Goal: Information Seeking & Learning: Learn about a topic

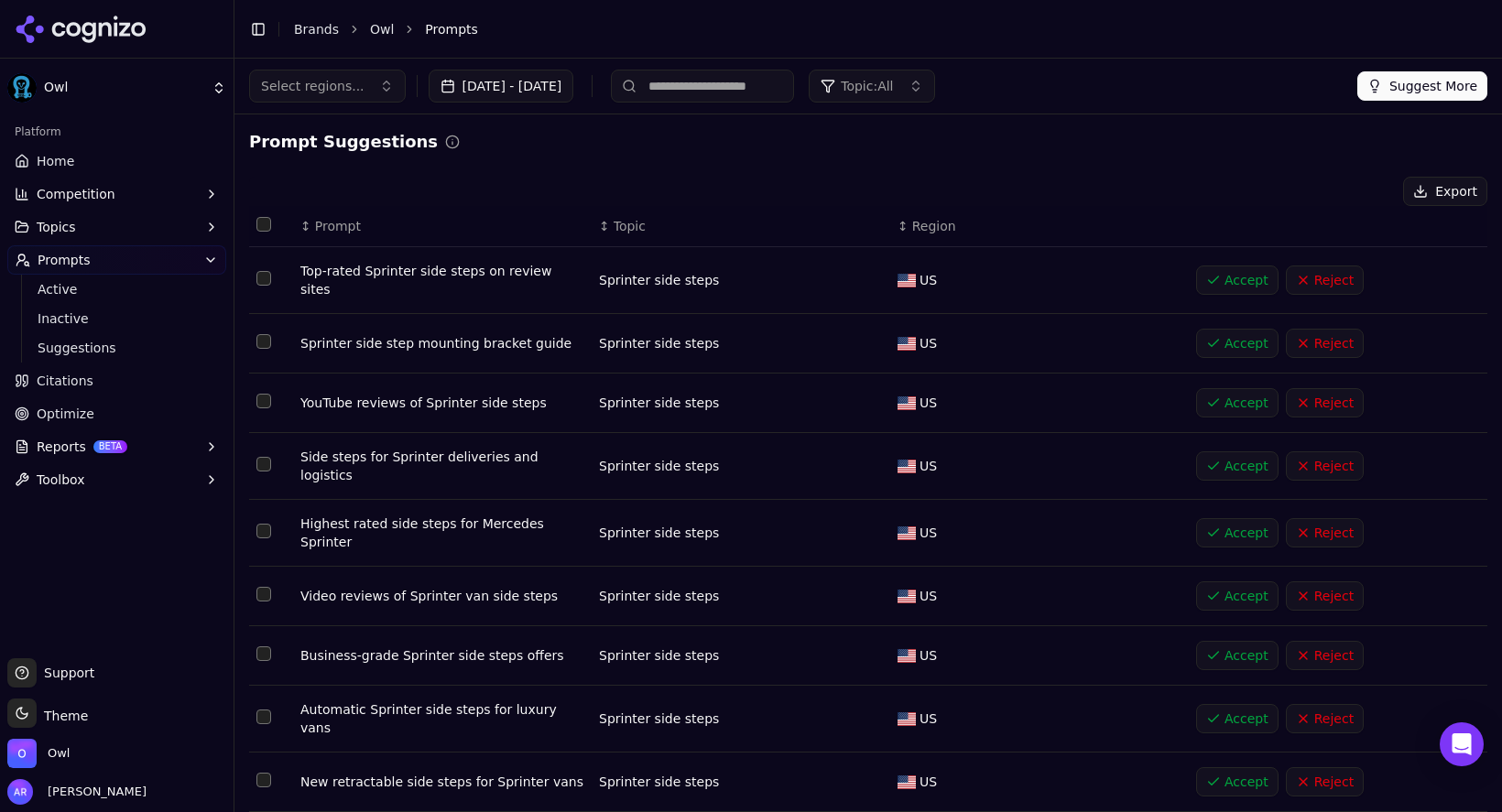
click at [91, 156] on link "Home" at bounding box center [116, 161] width 219 height 29
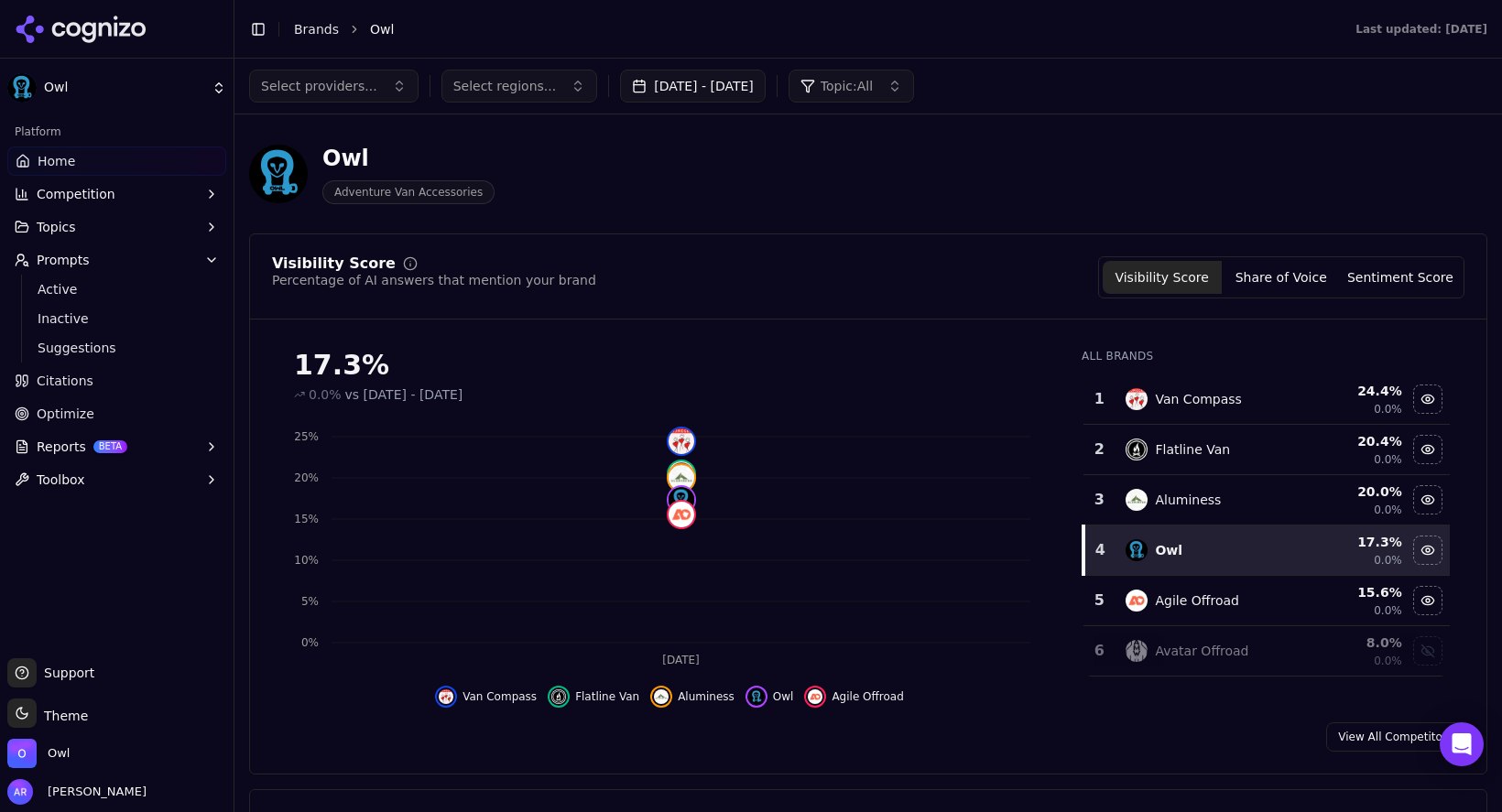
click at [1424, 278] on button "Sentiment Score" at bounding box center [1400, 277] width 119 height 33
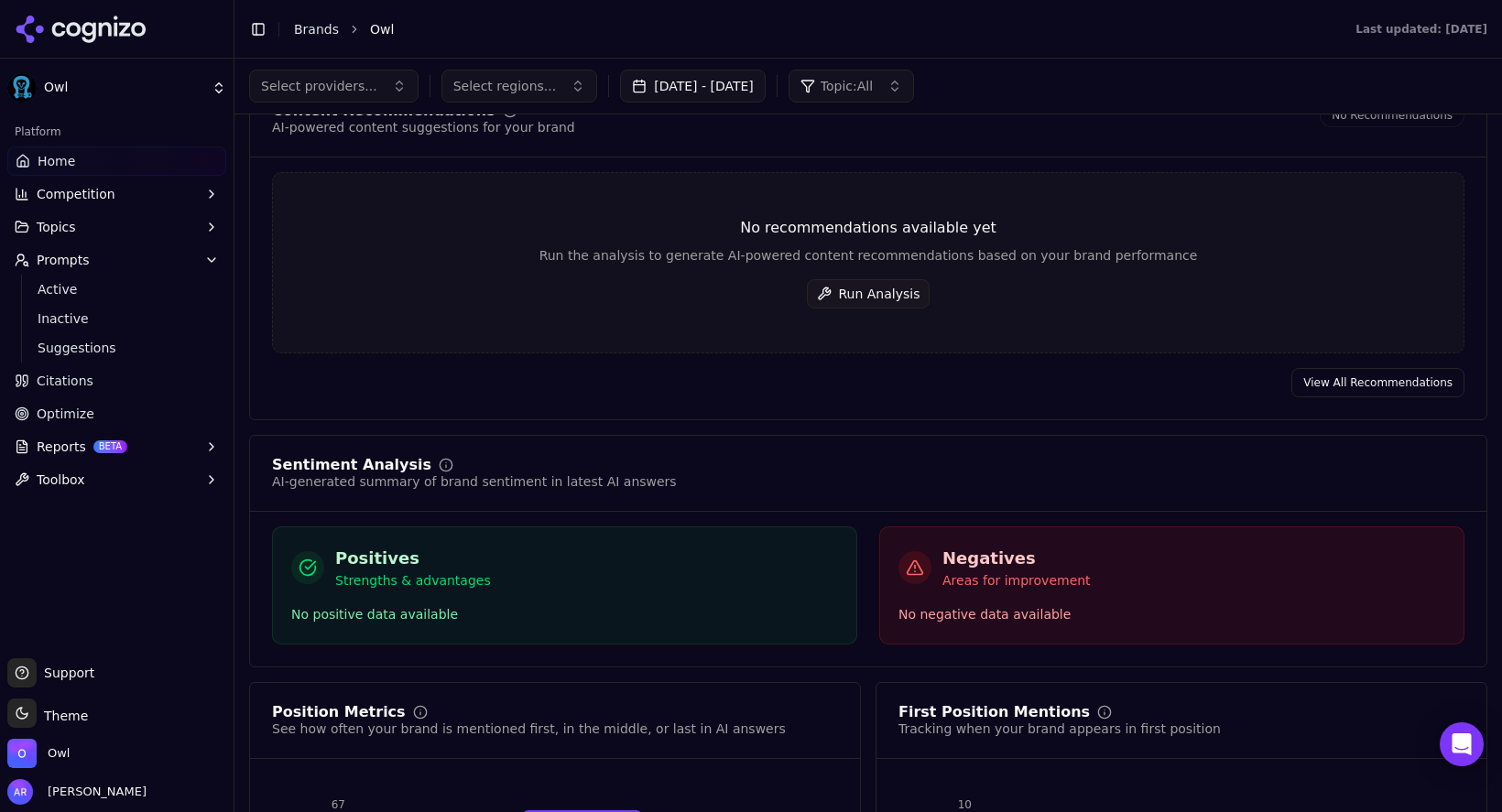
scroll to position [2671, 0]
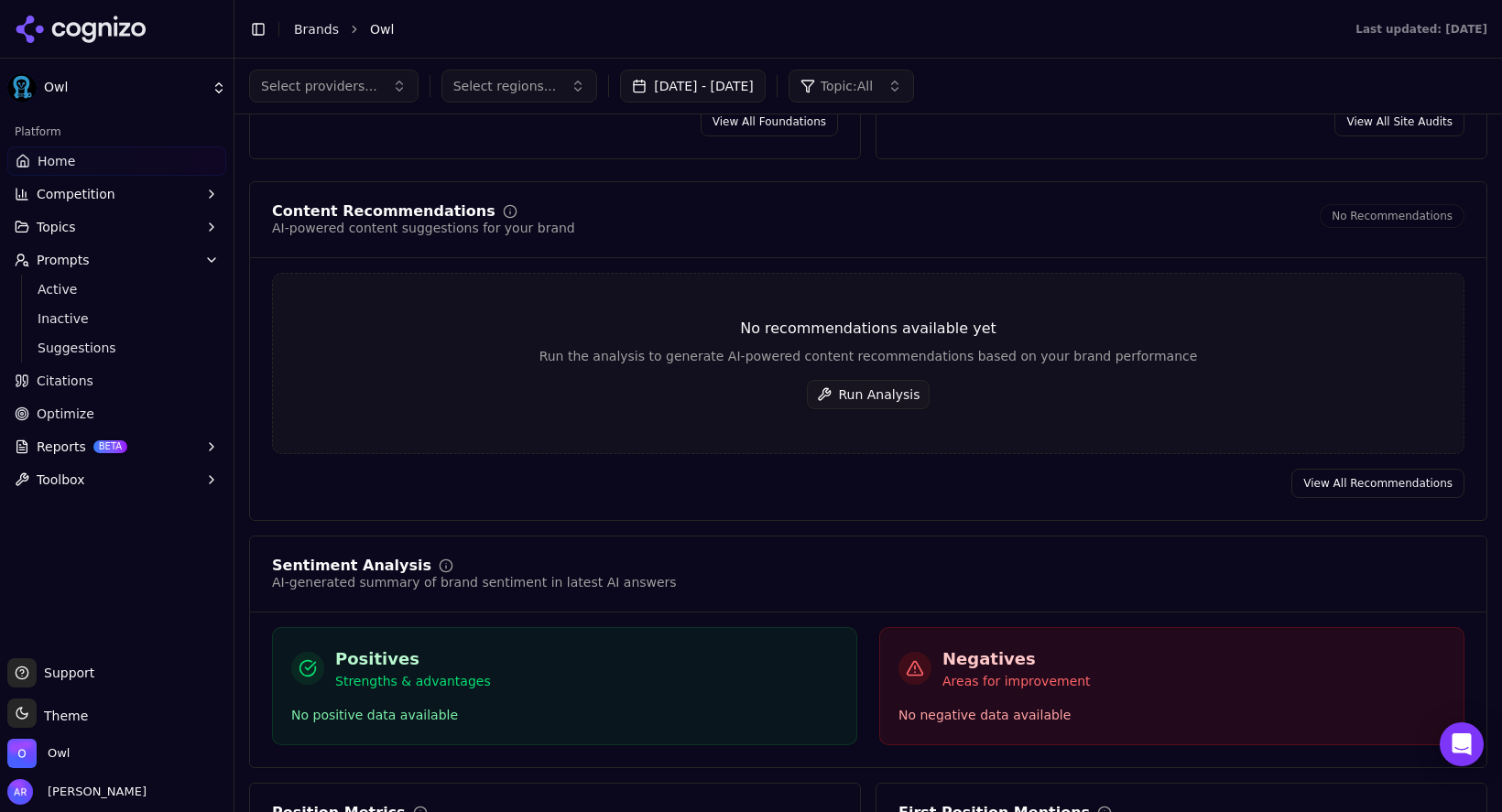
click at [861, 383] on button "Run Analysis" at bounding box center [869, 394] width 124 height 29
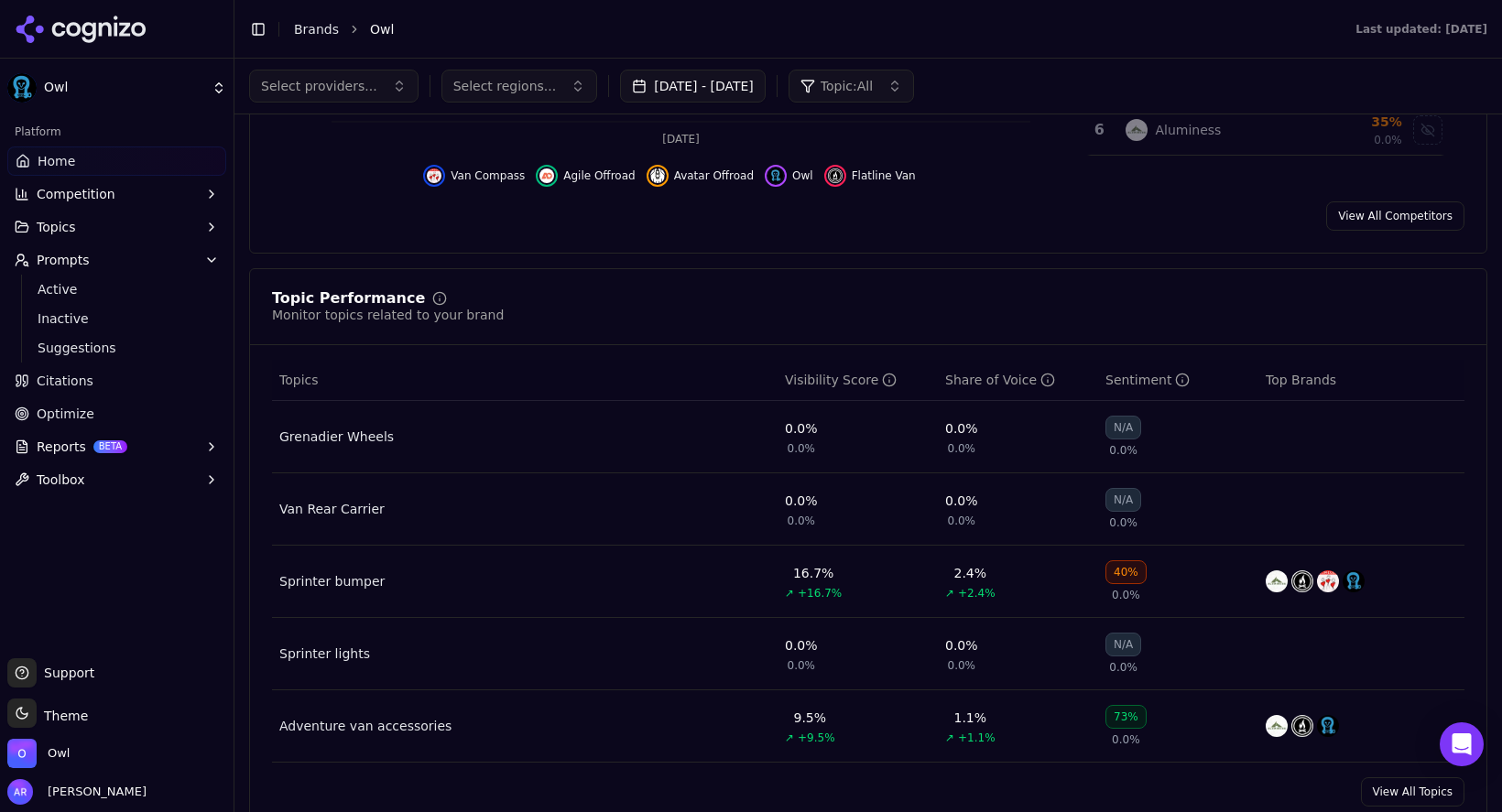
scroll to position [0, 0]
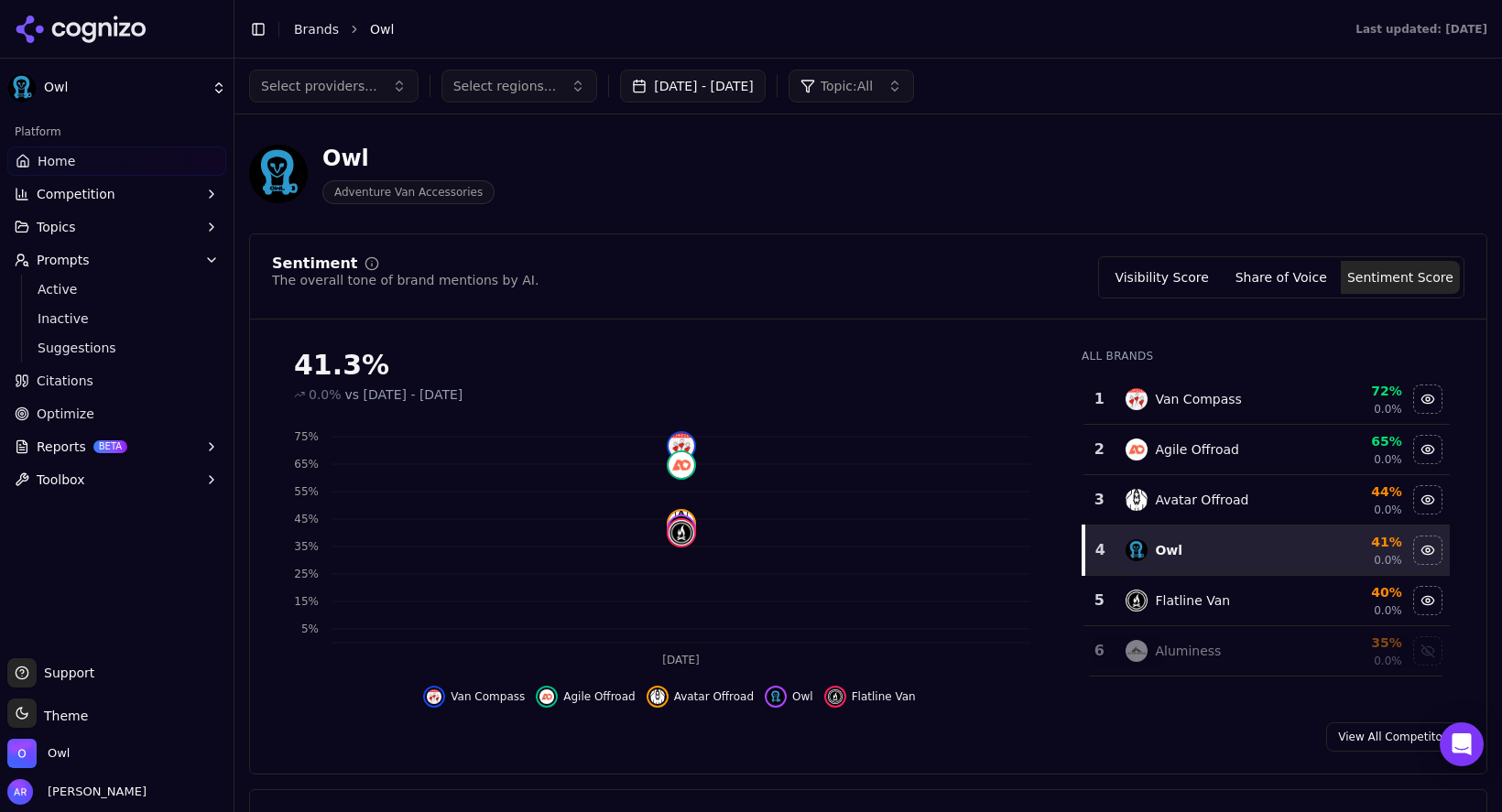
click at [71, 225] on span "Topics" at bounding box center [56, 226] width 39 height 18
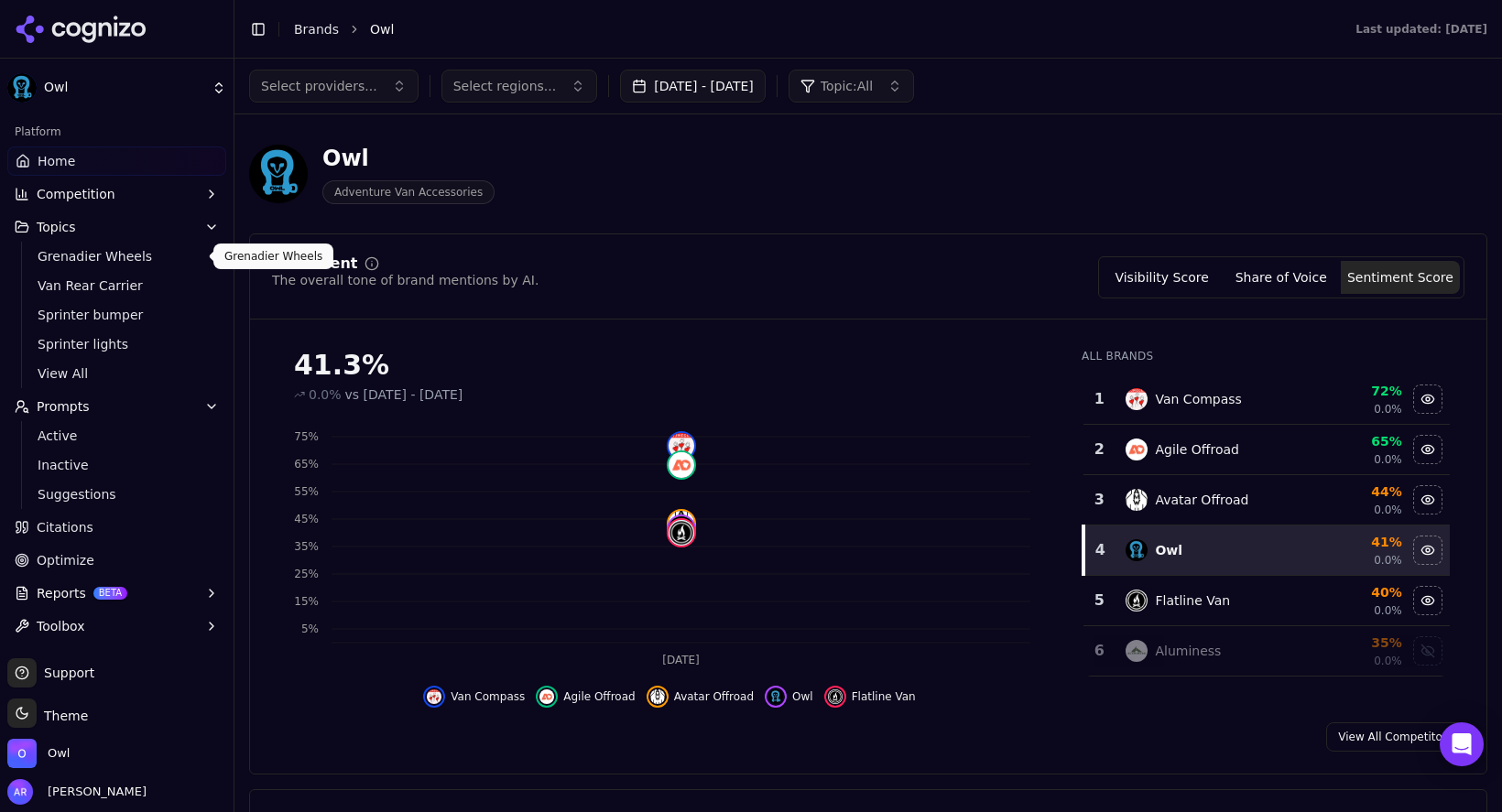
click at [111, 262] on span "Grenadier Wheels" at bounding box center [118, 256] width 160 height 18
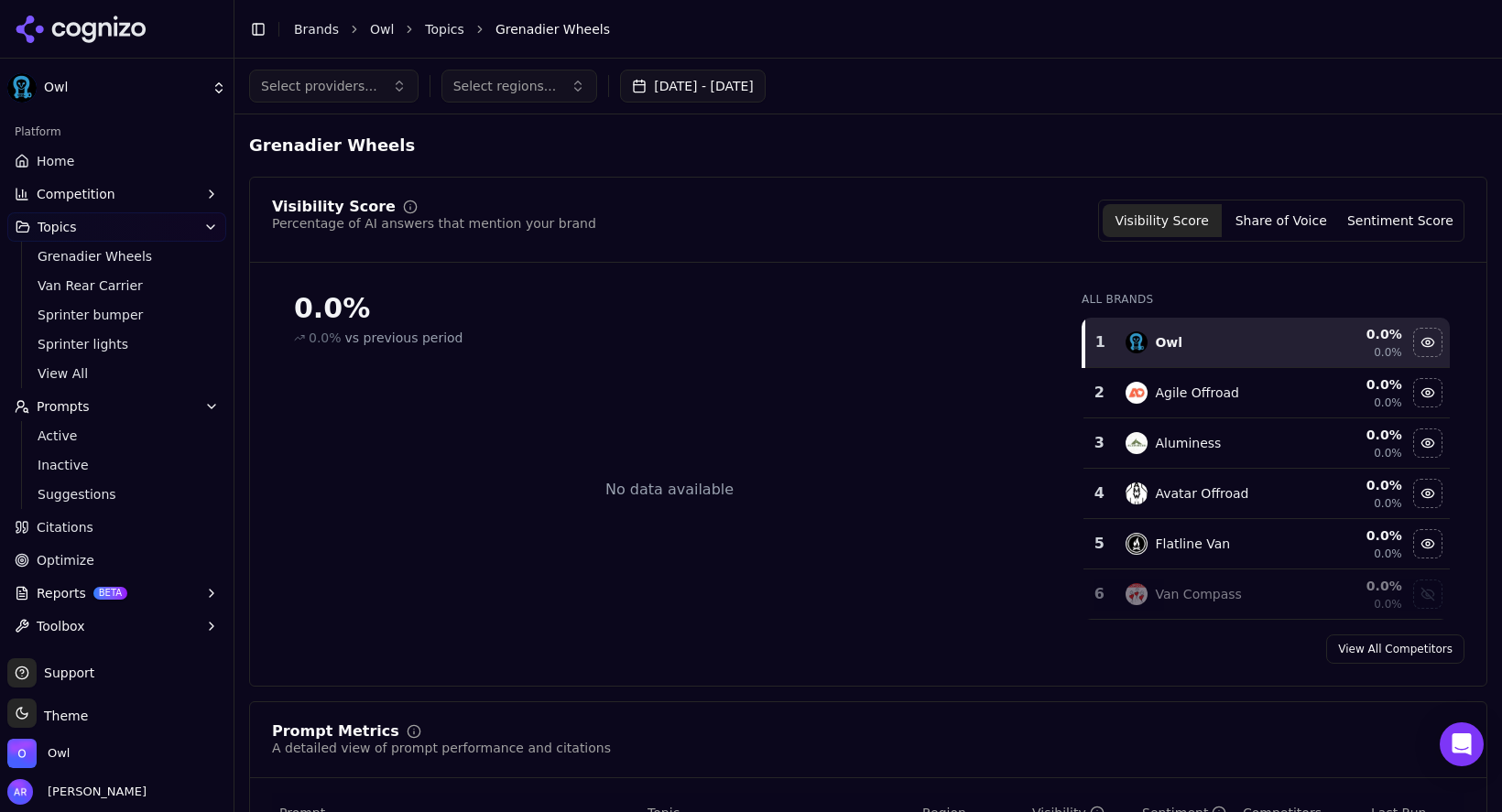
click at [371, 91] on button "Select providers..." at bounding box center [334, 86] width 170 height 33
click at [347, 158] on span "ChatGPT-Search" at bounding box center [324, 159] width 103 height 18
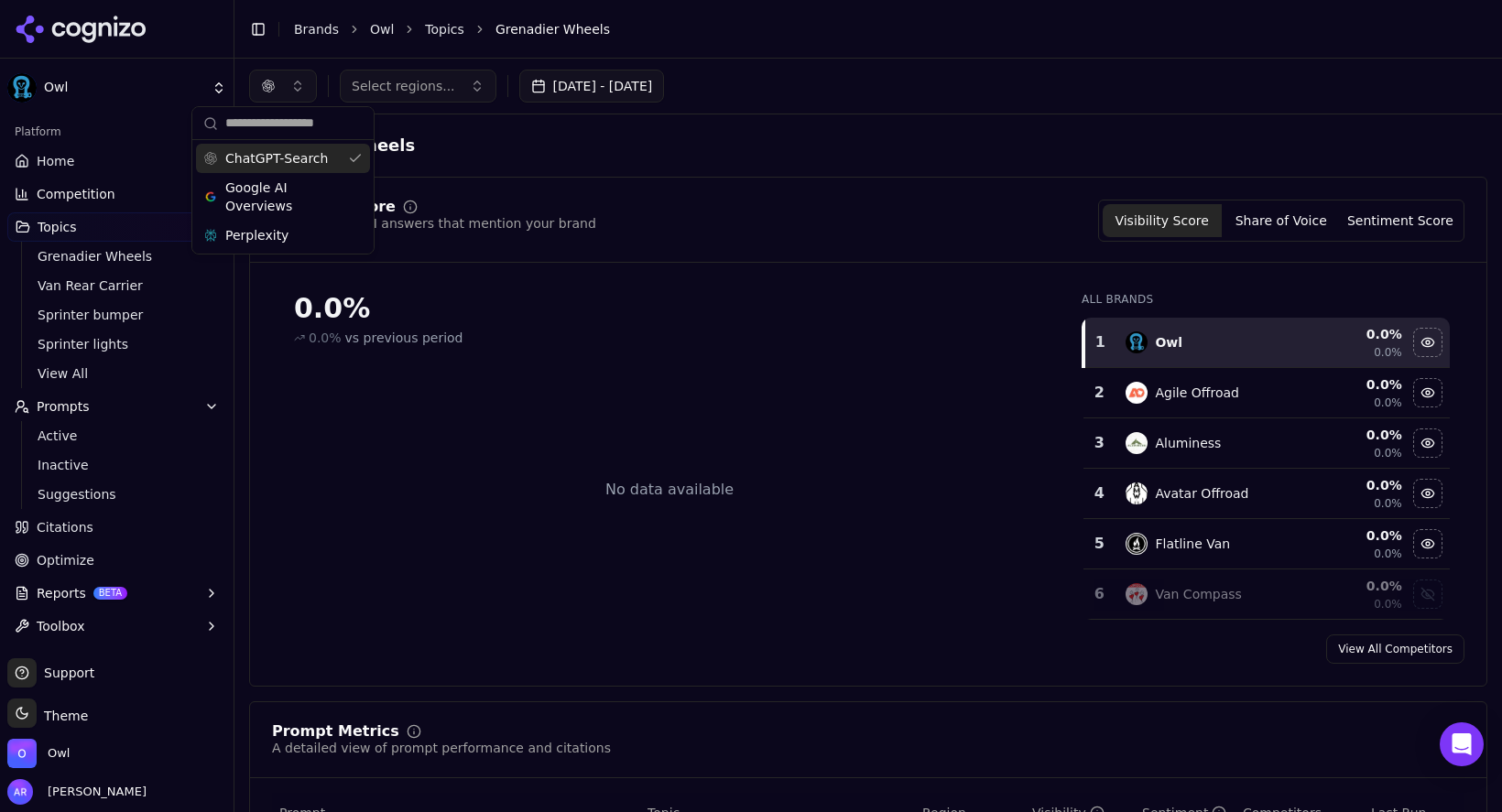
click at [685, 161] on div "Grenadier Wheels" at bounding box center [868, 145] width 1239 height 33
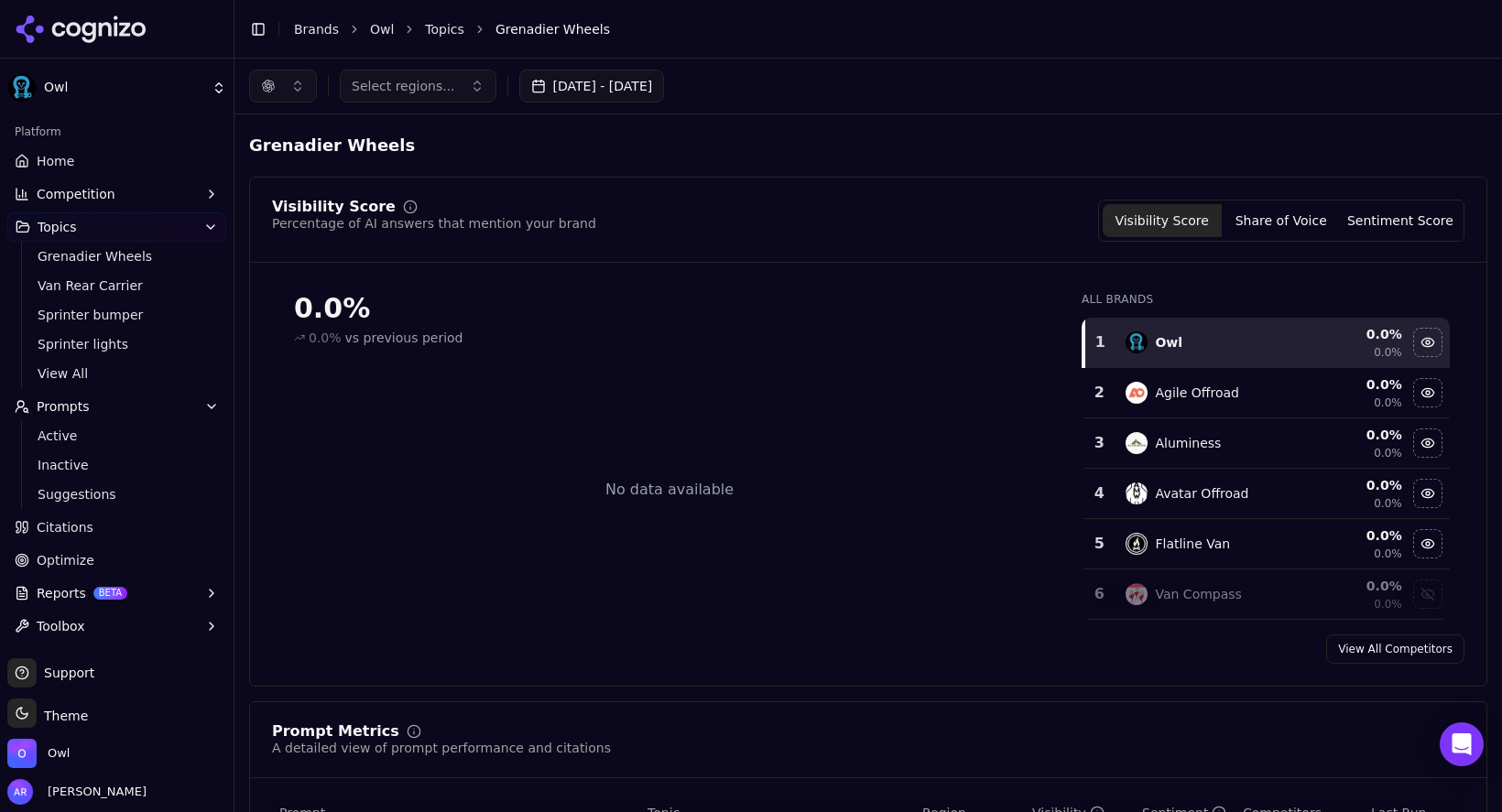
click at [454, 91] on button "Select regions..." at bounding box center [418, 86] width 157 height 33
click at [431, 154] on span "[GEOGRAPHIC_DATA]" at bounding box center [440, 159] width 135 height 18
click at [747, 222] on div "Visibility Score Percentage of AI answers that mention your brand Visibility Sc…" at bounding box center [868, 220] width 1193 height 42
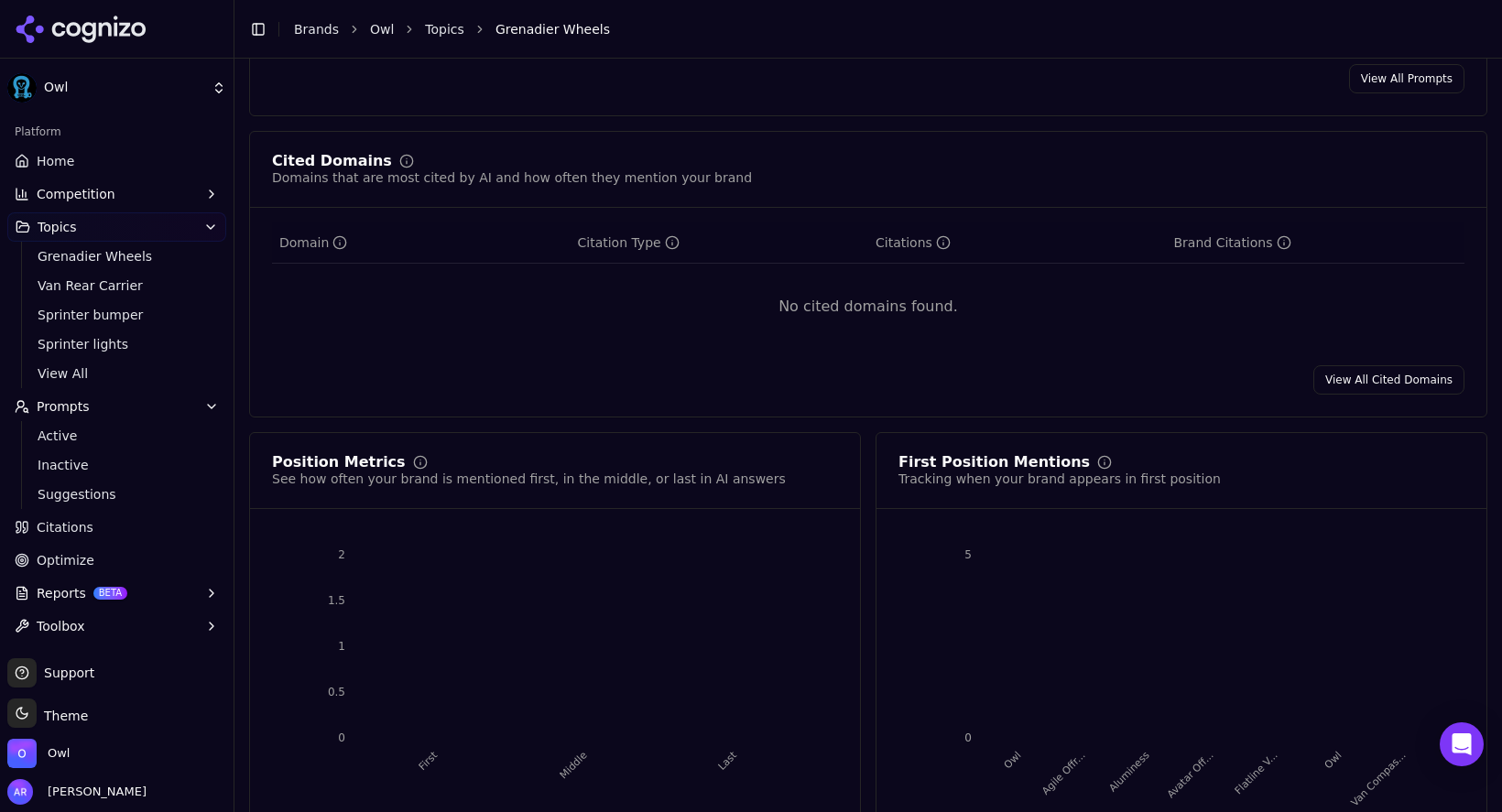
scroll to position [965, 0]
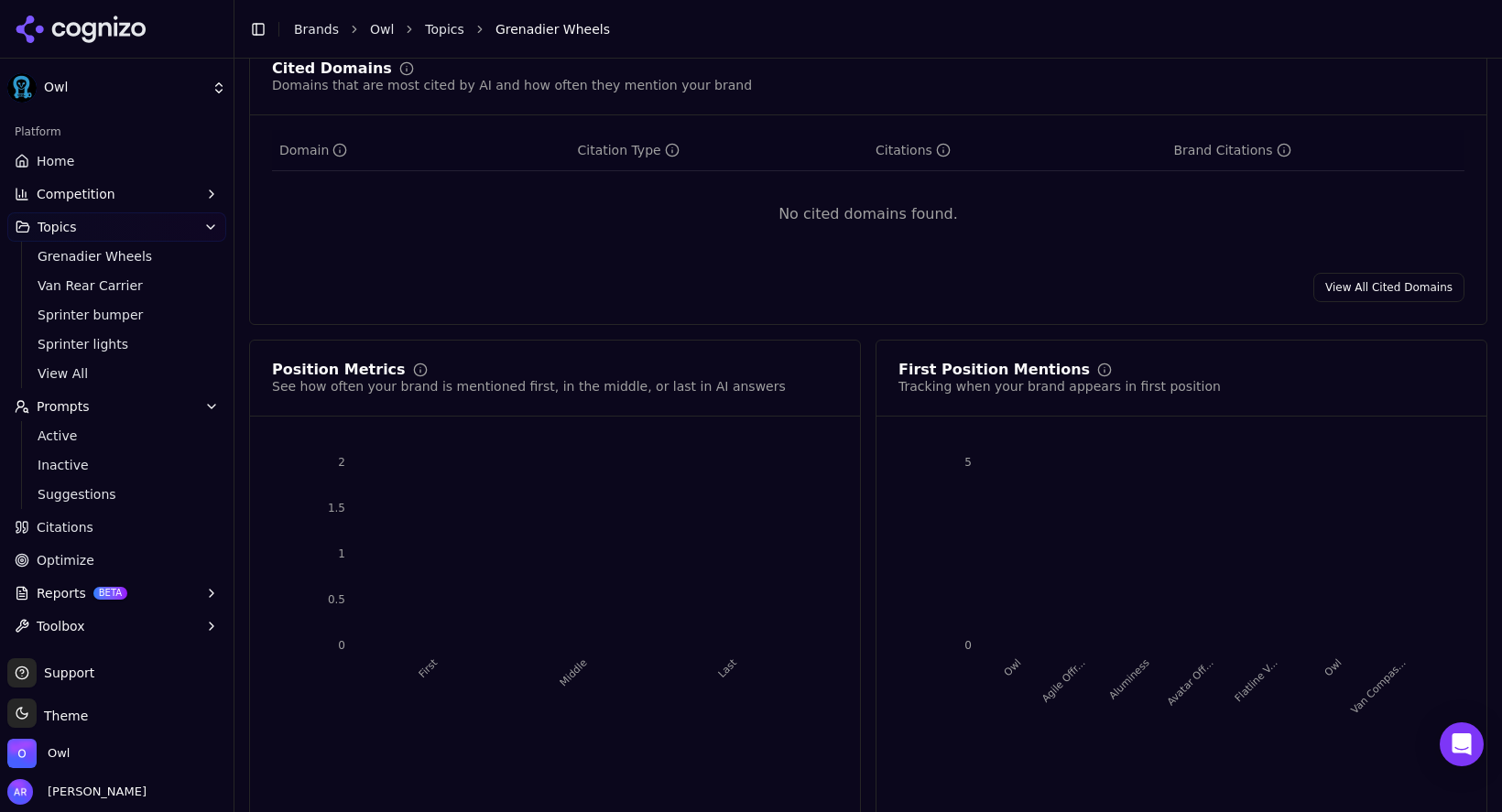
click at [70, 673] on span "Support" at bounding box center [66, 672] width 58 height 18
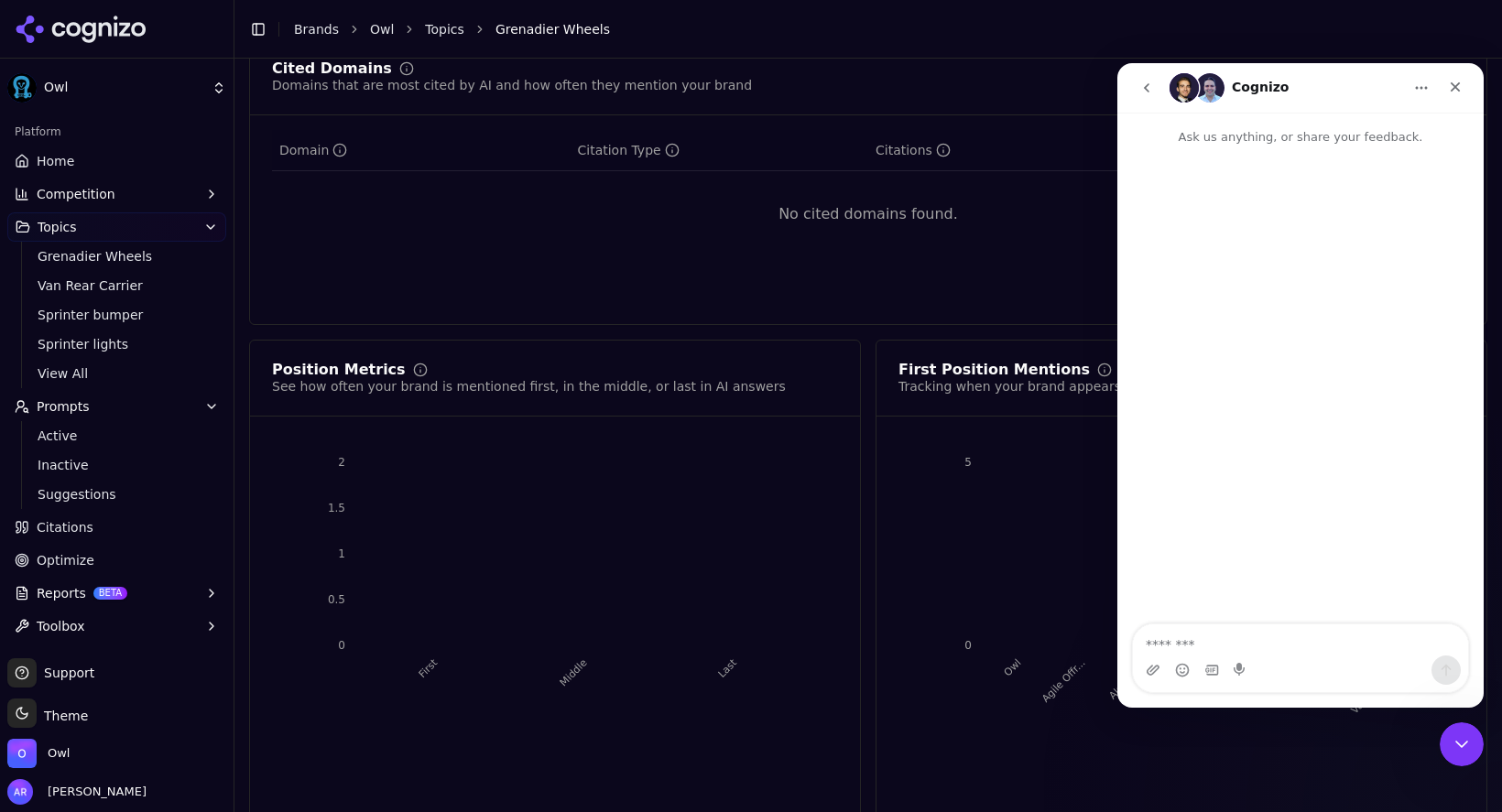
scroll to position [0, 0]
click at [1466, 83] on div "Close" at bounding box center [1455, 87] width 33 height 33
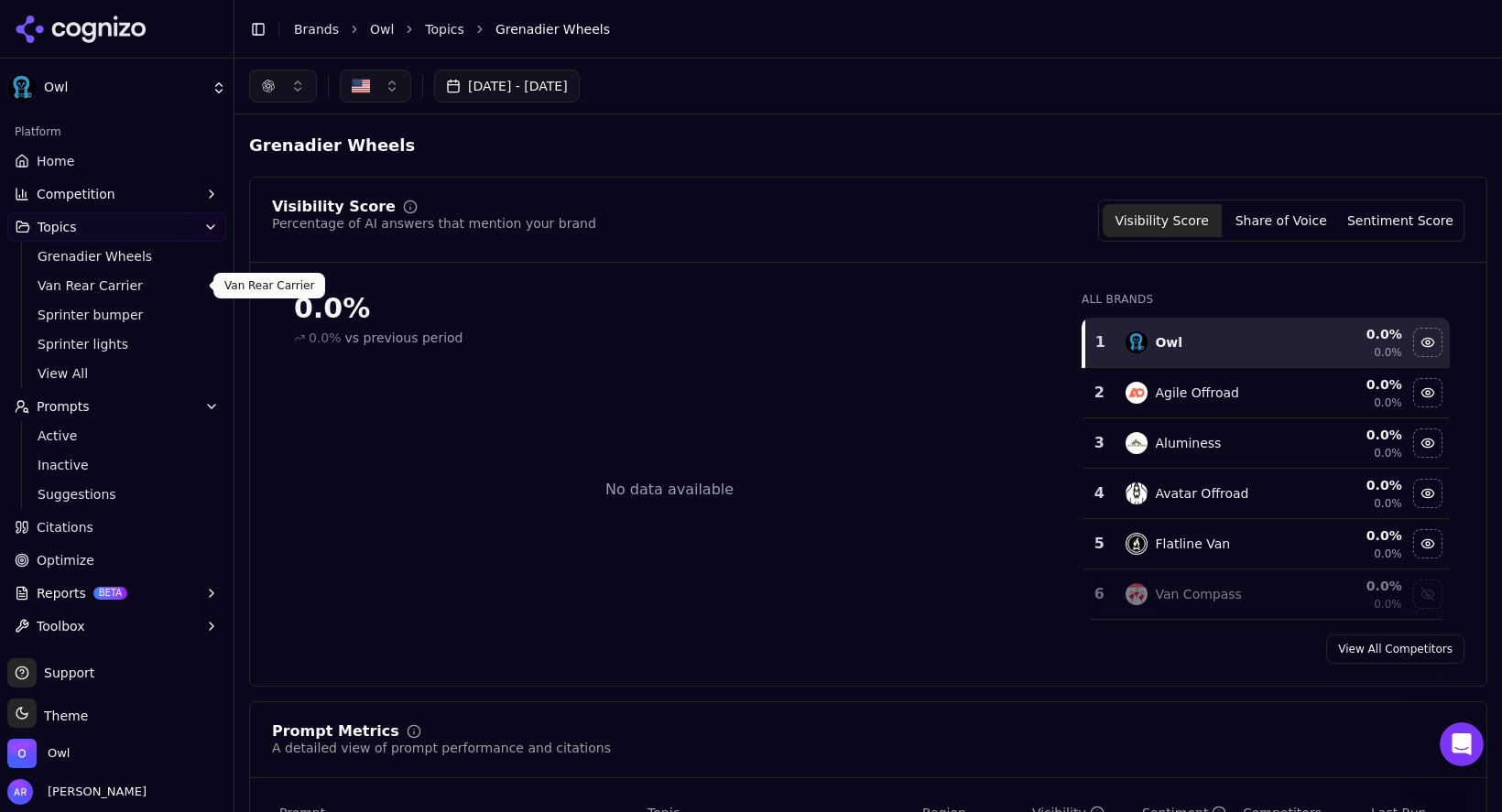
click at [108, 287] on span "Van Rear Carrier" at bounding box center [118, 285] width 160 height 18
click at [54, 548] on link "Optimize" at bounding box center [116, 560] width 219 height 29
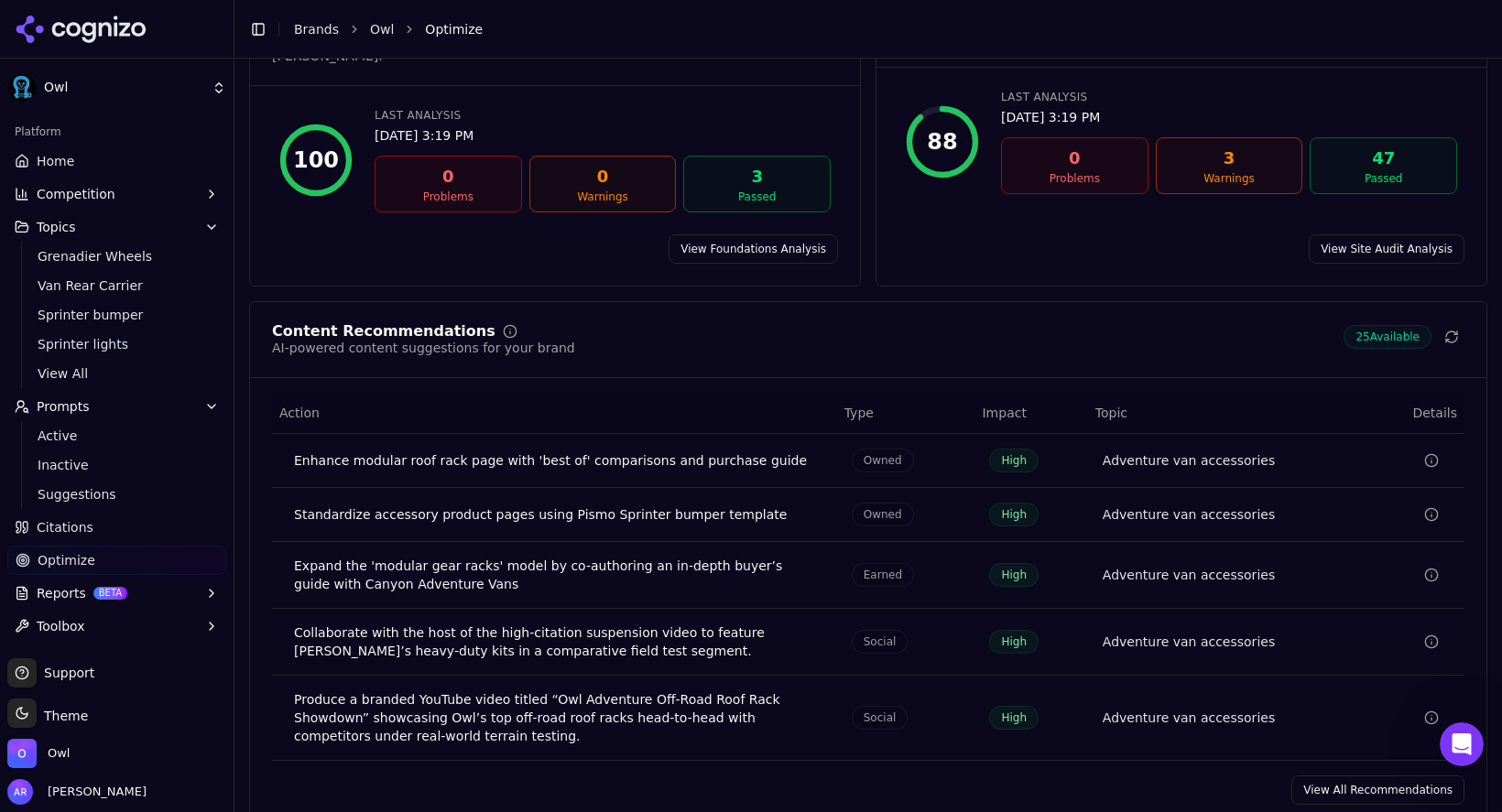
scroll to position [195, 0]
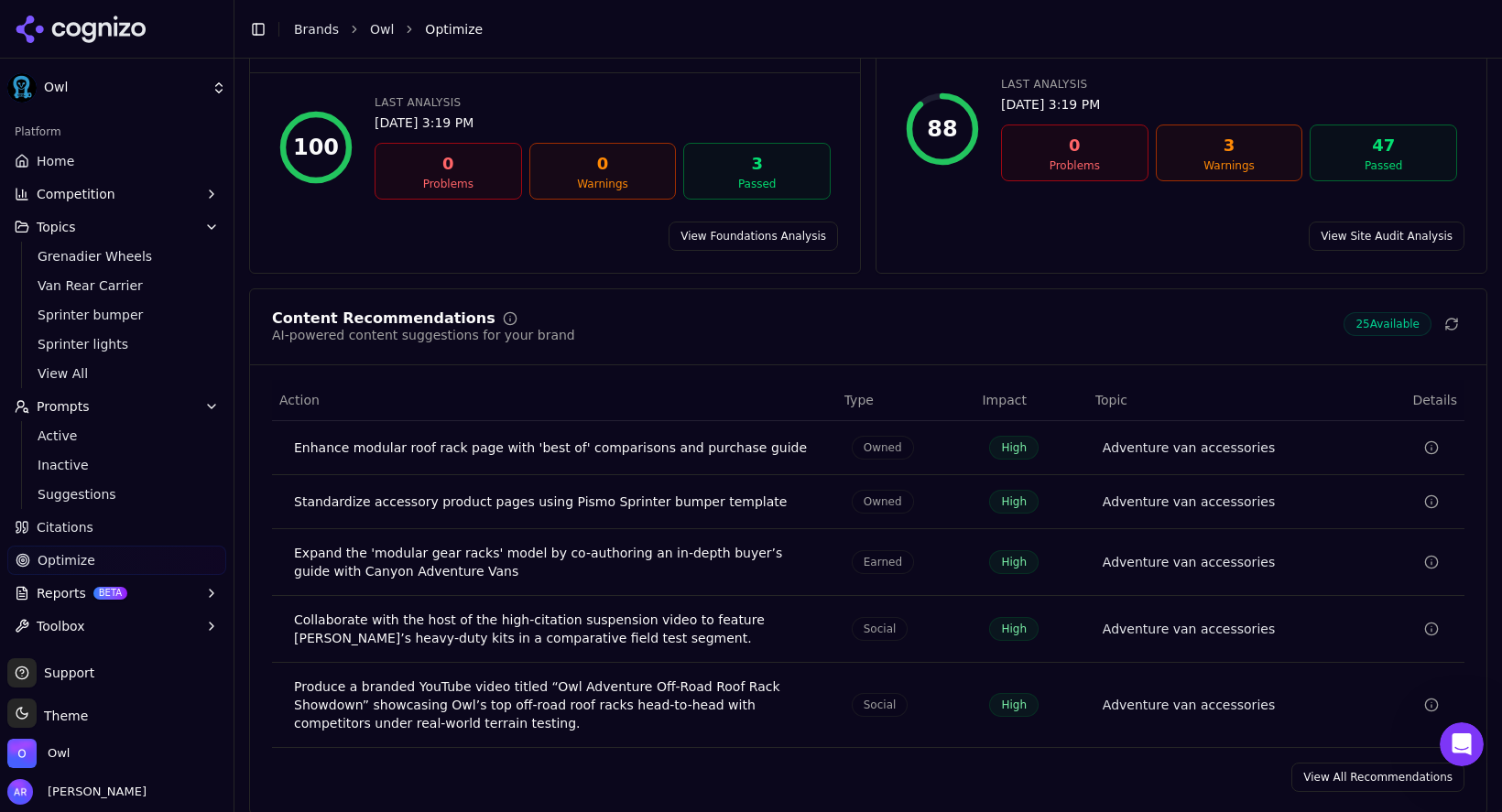
click at [1346, 763] on link "View All Recommendations" at bounding box center [1377, 777] width 173 height 29
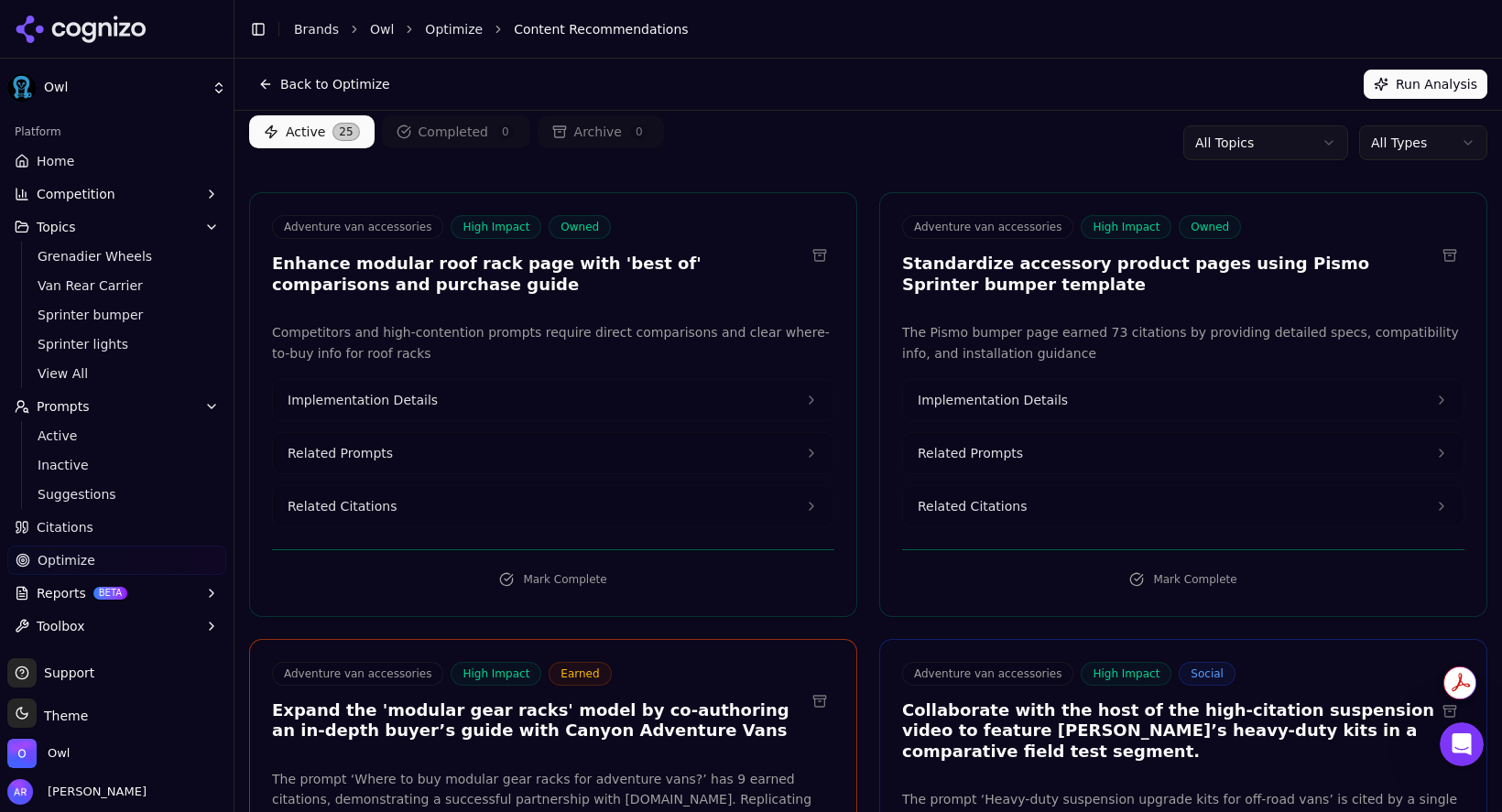
scroll to position [61, 0]
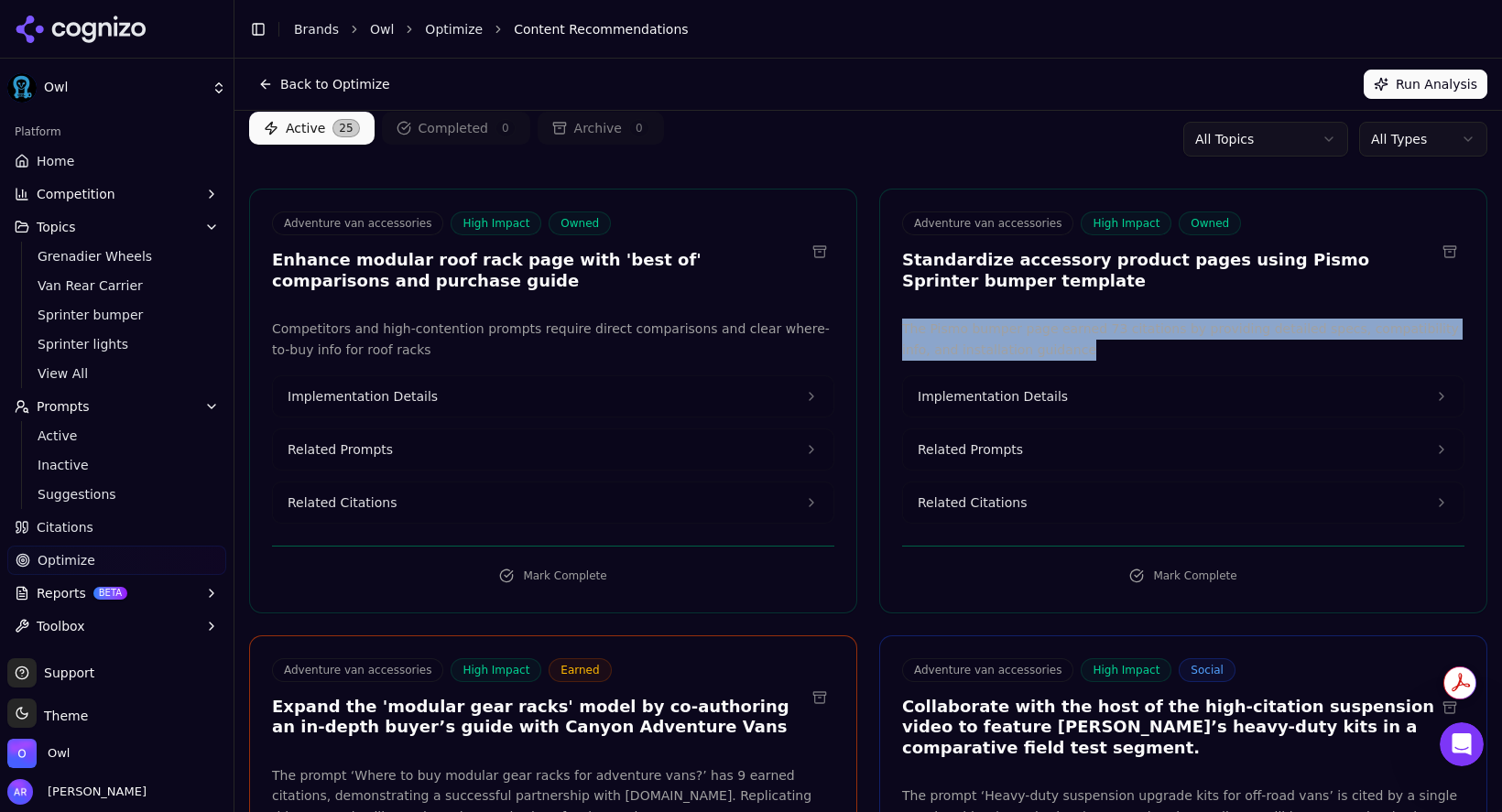
drag, startPoint x: 1073, startPoint y: 357, endPoint x: 898, endPoint y: 331, distance: 176.9
click at [898, 331] on div "The Pismo bumper page earned 73 citations by providing detailed specs, compatib…" at bounding box center [1184, 421] width 607 height 205
copy p "The Pismo bumper page earned 73 citations by providing detailed specs, compatib…"
click at [1237, 454] on button "Related Prompts" at bounding box center [1184, 449] width 561 height 40
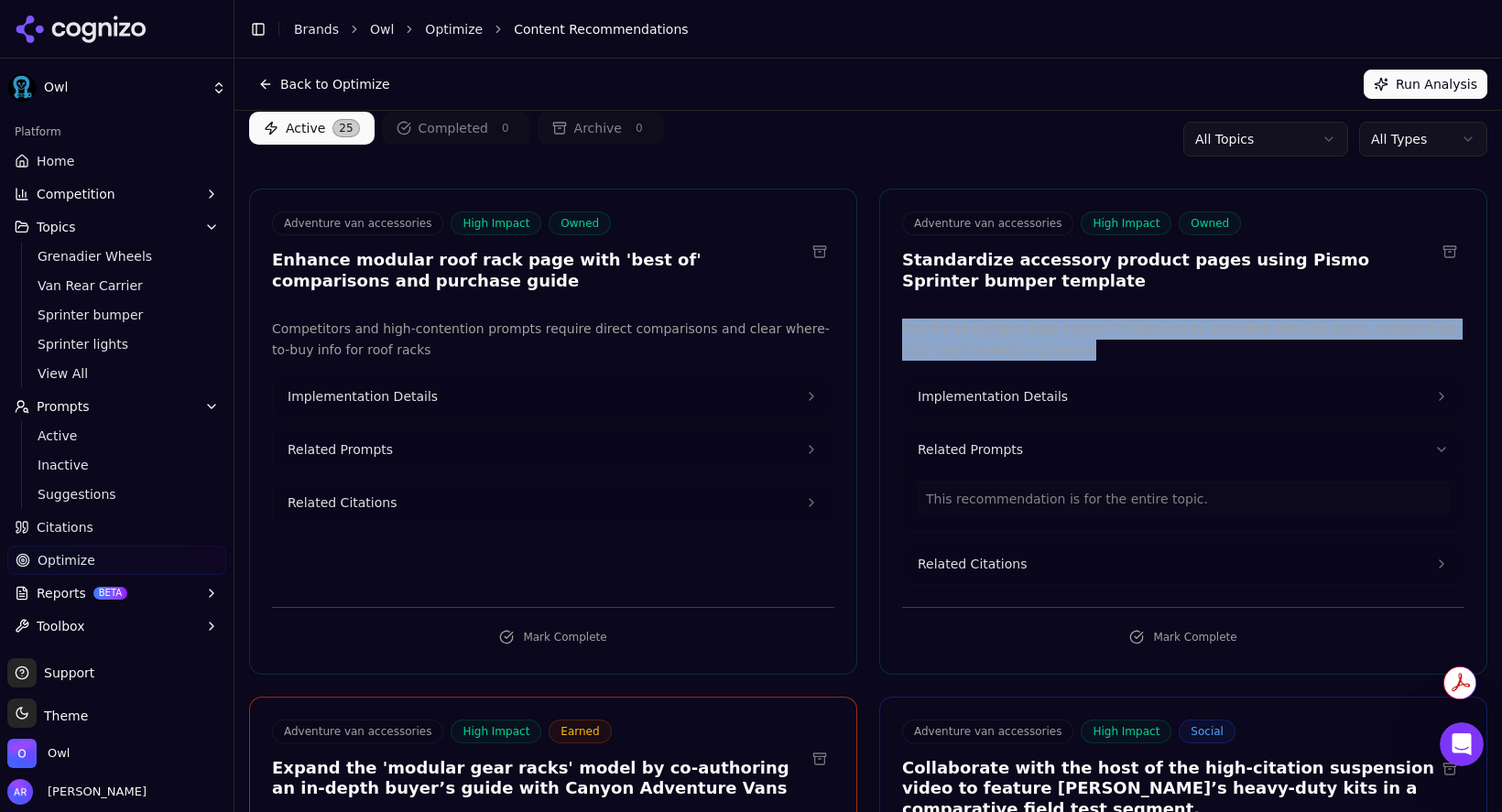
click at [1167, 415] on button "Implementation Details" at bounding box center [1184, 396] width 561 height 40
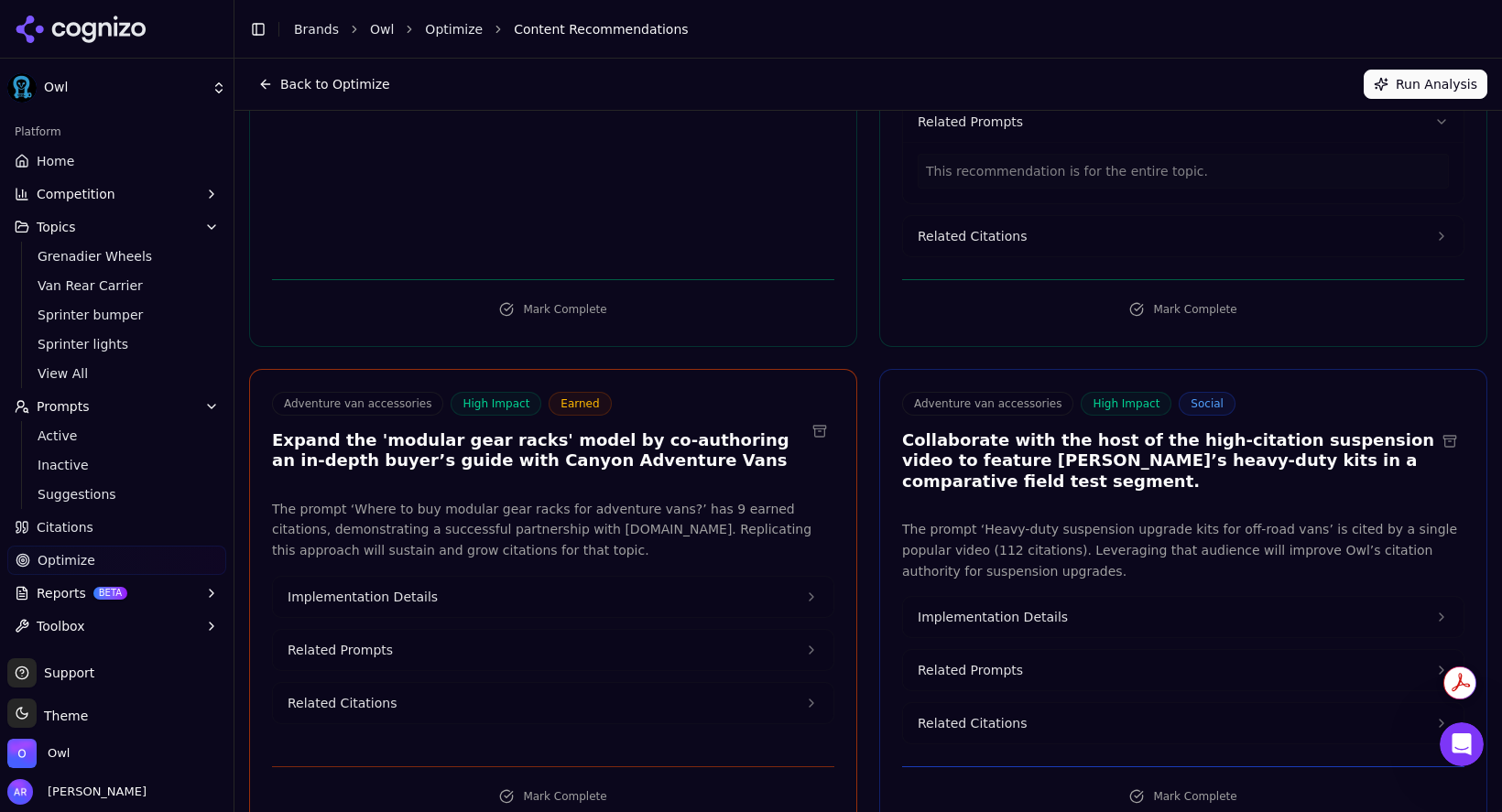
scroll to position [0, 0]
